Goal: Navigation & Orientation: Find specific page/section

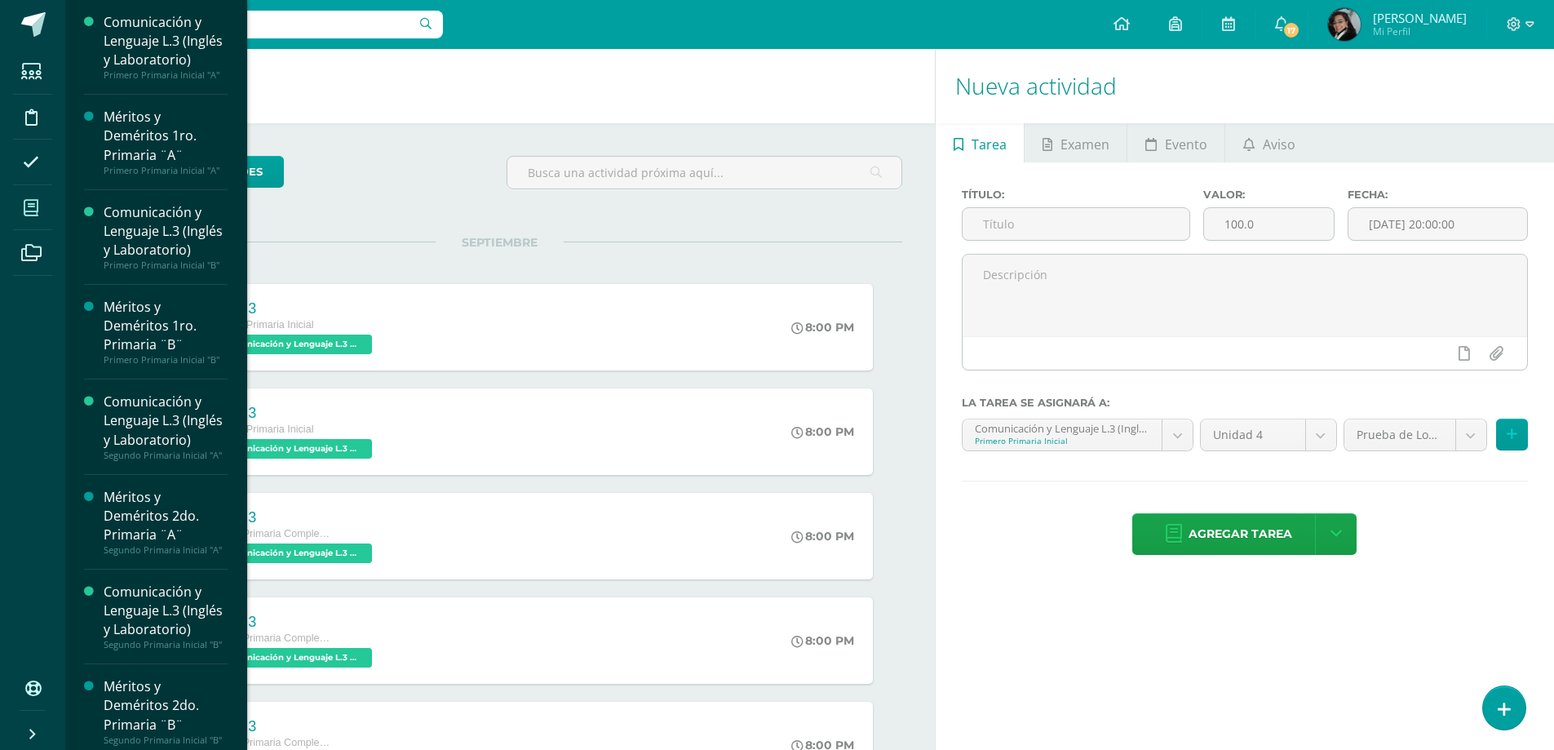
click at [40, 203] on span at bounding box center [31, 207] width 37 height 37
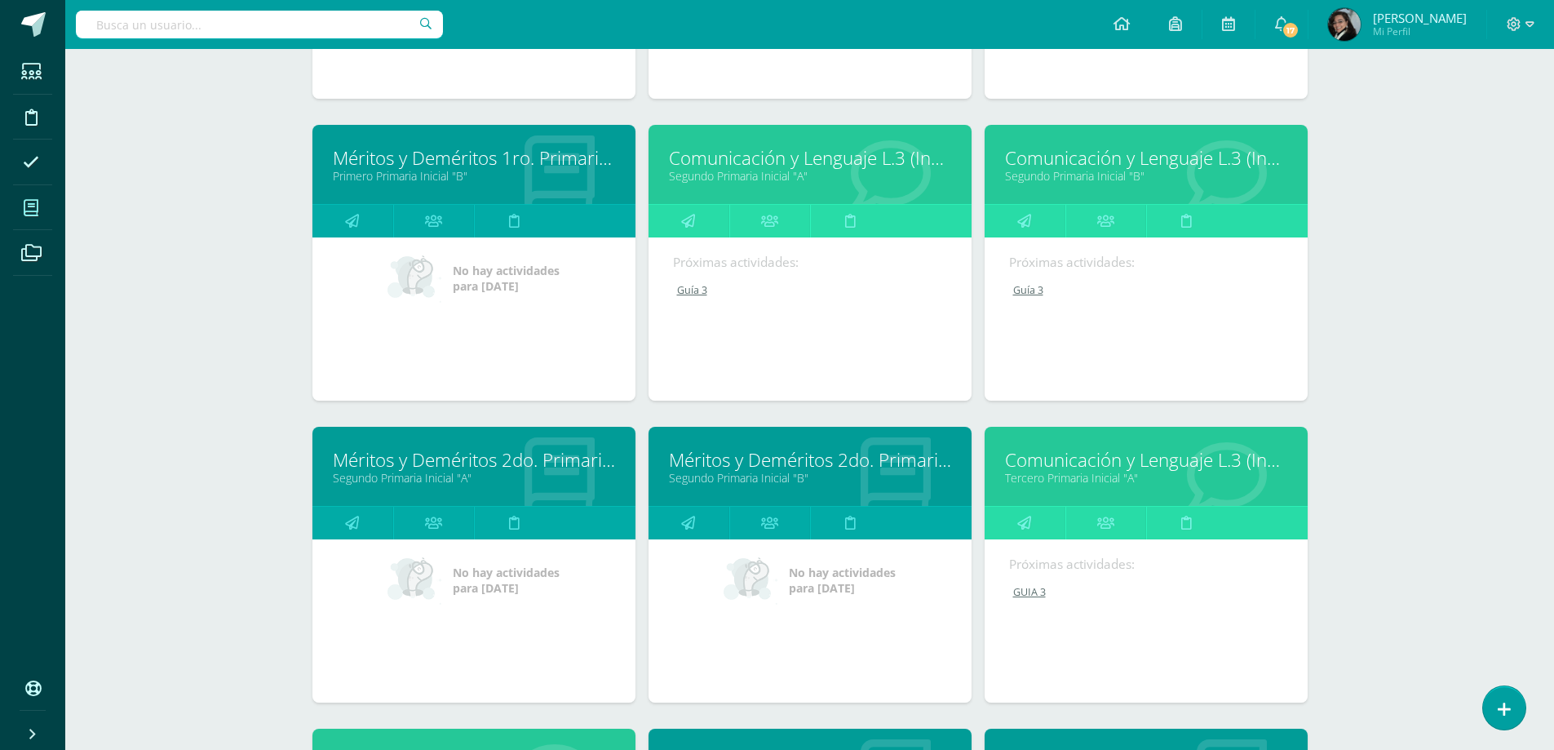
scroll to position [399, 0]
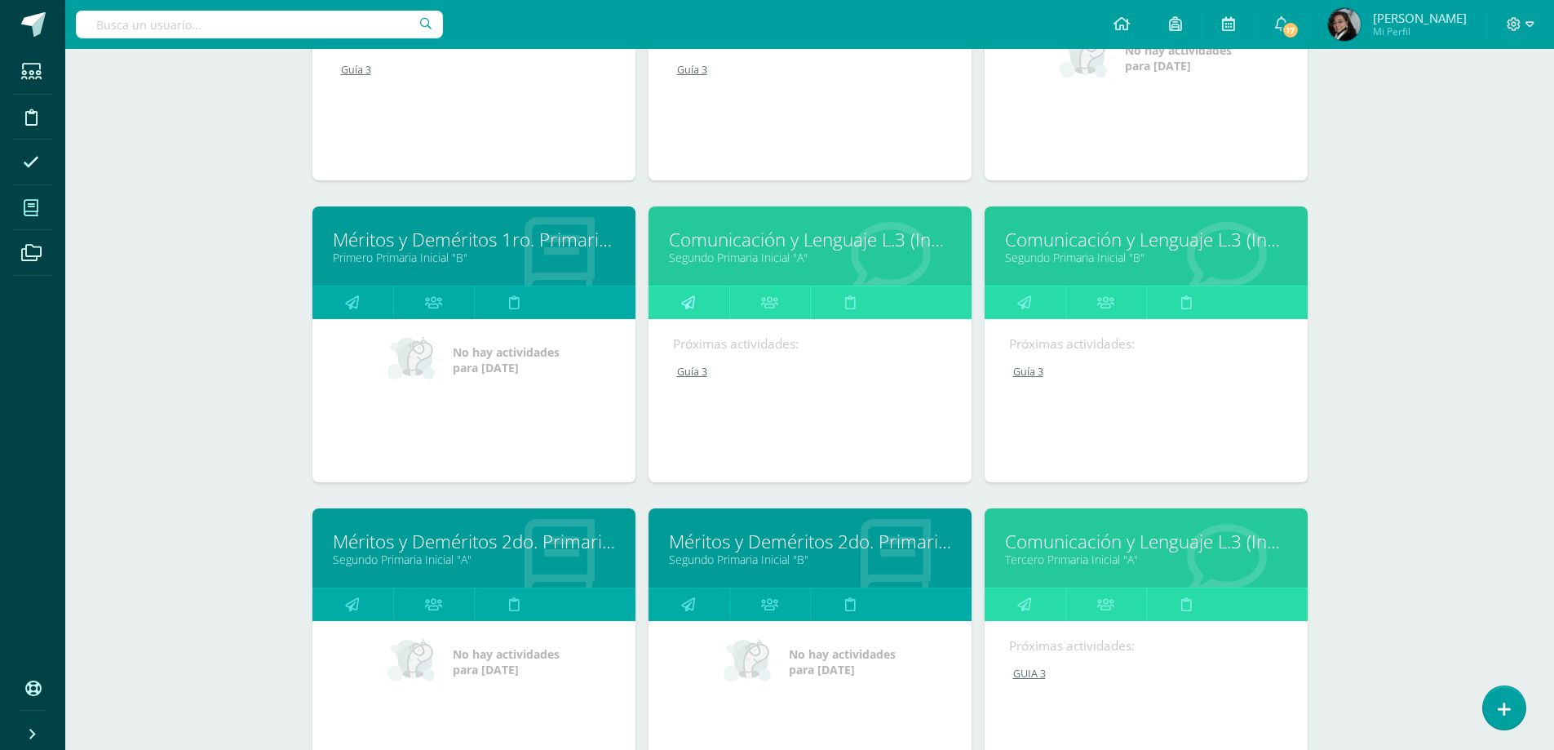
click at [688, 303] on icon at bounding box center [688, 302] width 14 height 32
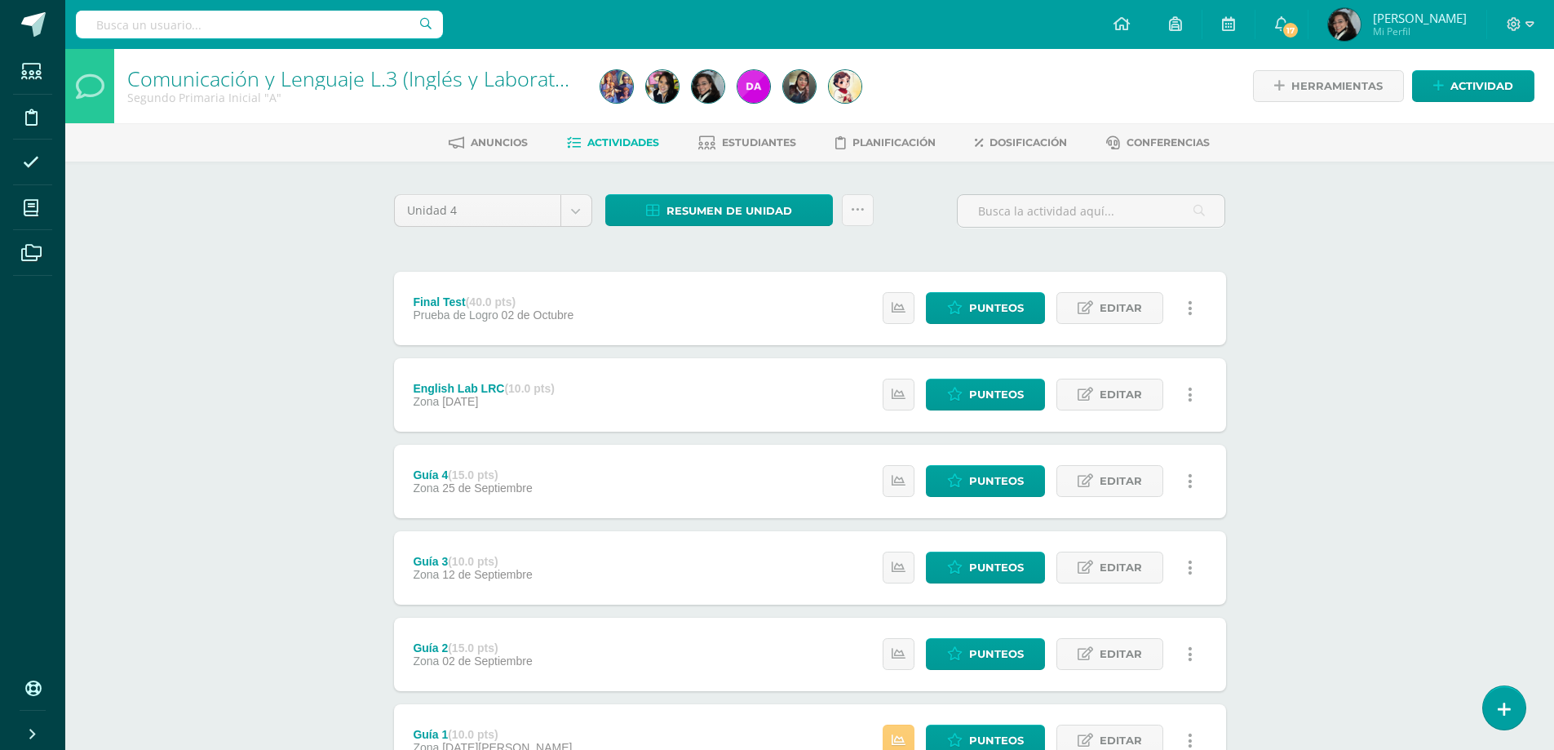
scroll to position [136, 0]
